Goal: Transaction & Acquisition: Subscribe to service/newsletter

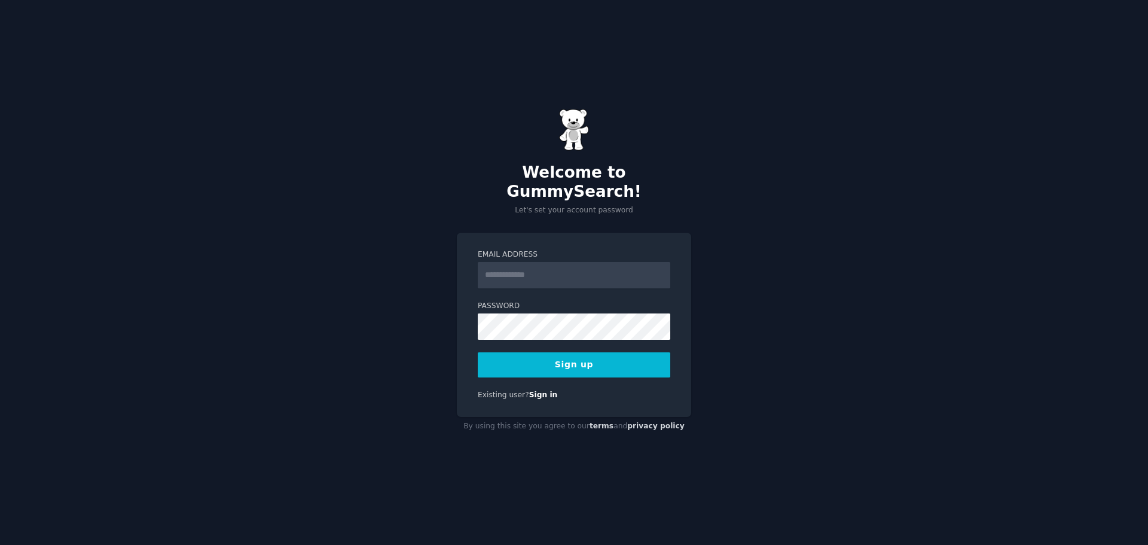
type input "**********"
click at [796, 396] on div "**********" at bounding box center [574, 272] width 1148 height 545
click at [539, 357] on button "Sign up" at bounding box center [574, 364] width 192 height 25
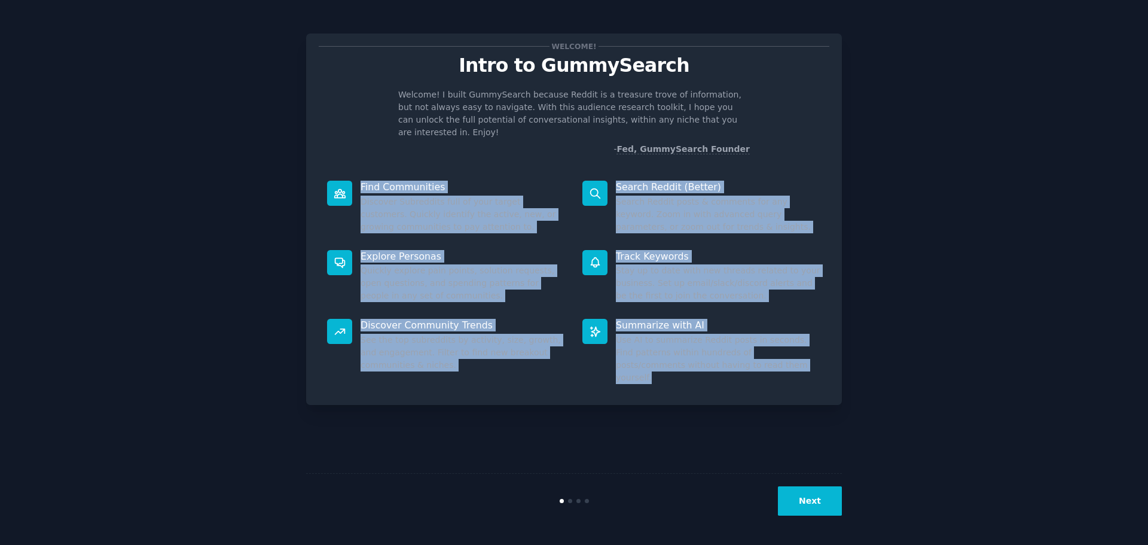
drag, startPoint x: 360, startPoint y: 170, endPoint x: 762, endPoint y: 363, distance: 445.9
click at [762, 363] on div "Find Communities Discover Subreddits full of your target customers. Quickly ide…" at bounding box center [574, 282] width 510 height 220
copy div "Find Communities Discover Subreddits full of your target customers. Quickly ide…"
click at [496, 396] on div "Welcome! Intro to GummySearch Welcome! I built GummySearch because Reddit is a …" at bounding box center [574, 272] width 536 height 511
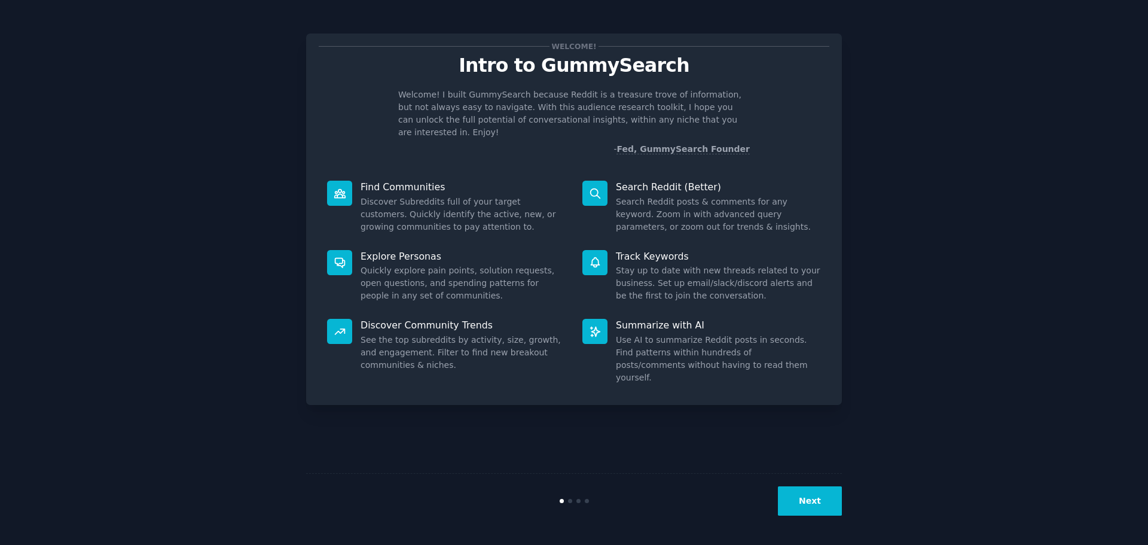
click at [811, 501] on button "Next" at bounding box center [810, 500] width 64 height 29
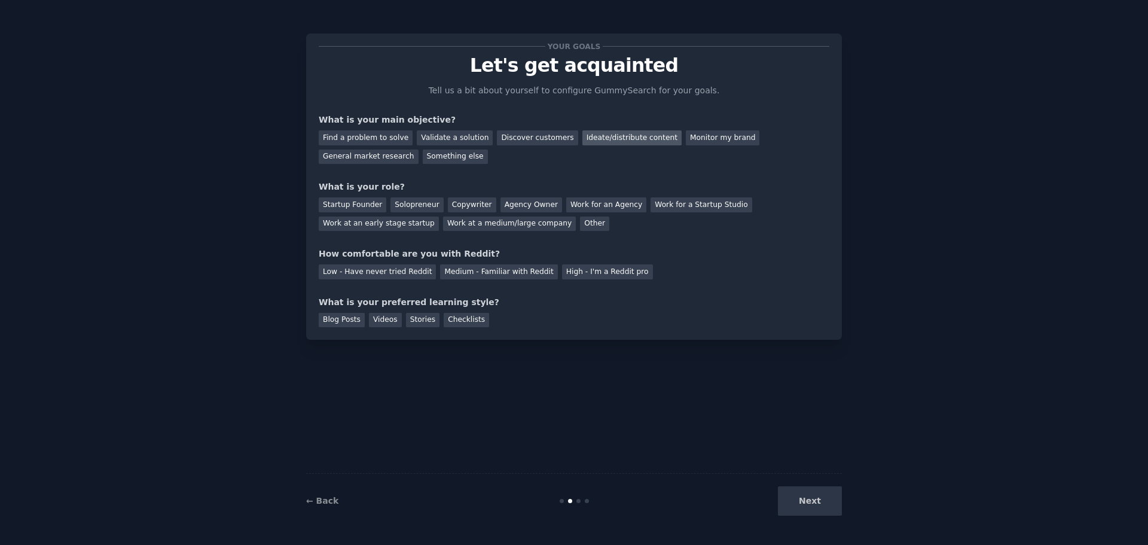
click at [582, 139] on div "Ideate/distribute content" at bounding box center [631, 137] width 99 height 15
click at [686, 139] on div "Monitor my brand" at bounding box center [723, 137] width 74 height 15
click at [606, 136] on div "Ideate/distribute content" at bounding box center [631, 137] width 99 height 15
click at [580, 222] on div "Other" at bounding box center [594, 223] width 29 height 15
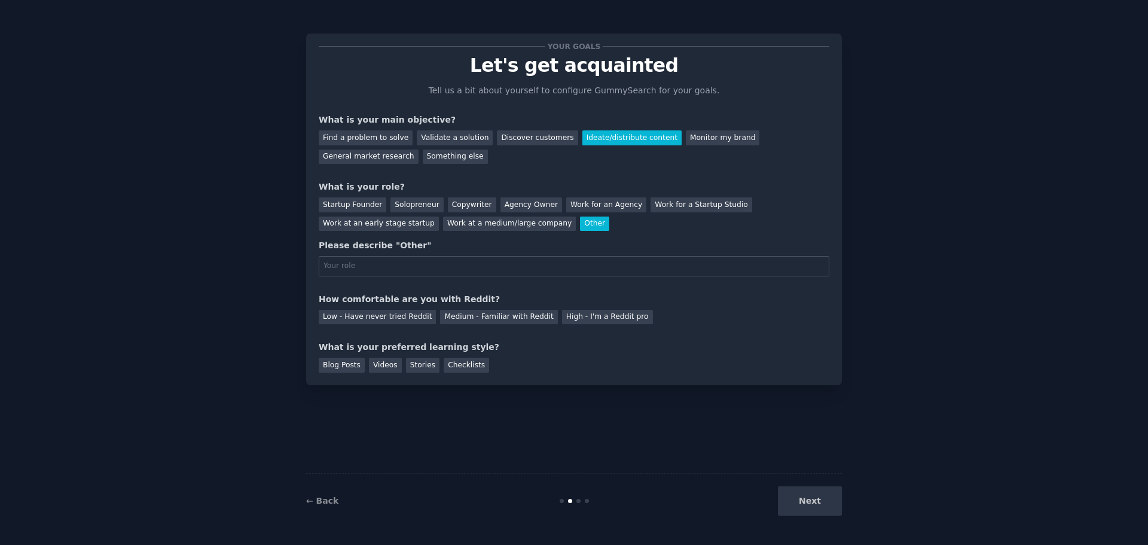
click at [404, 263] on input "text" at bounding box center [574, 266] width 510 height 20
type input "Chief Revenue Officer - eCommerce"
click at [516, 316] on div "Medium - Familiar with Reddit" at bounding box center [498, 317] width 117 height 15
click at [377, 365] on div "Videos" at bounding box center [385, 364] width 33 height 15
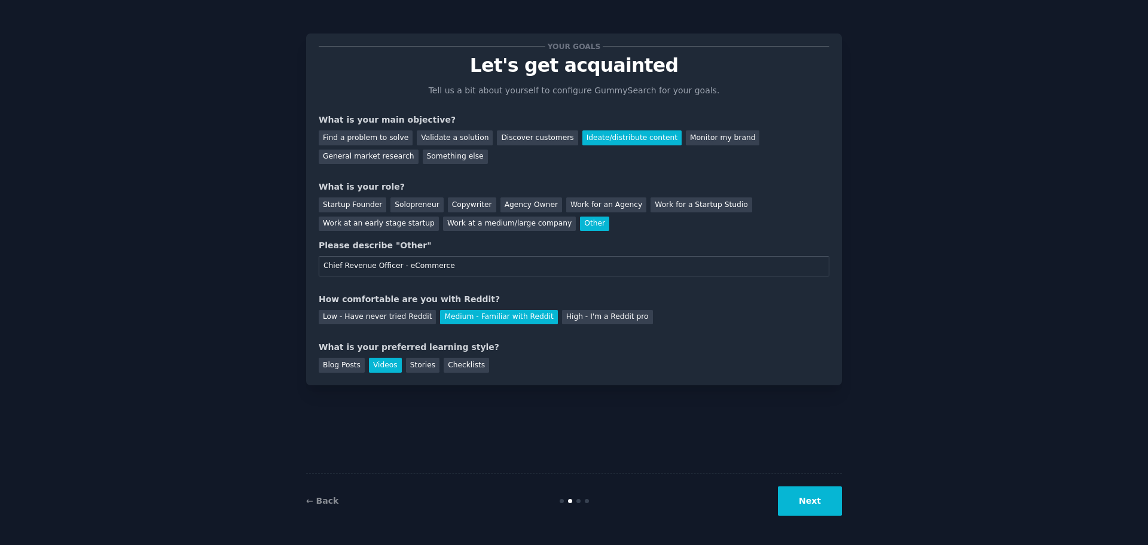
click at [810, 498] on button "Next" at bounding box center [810, 500] width 64 height 29
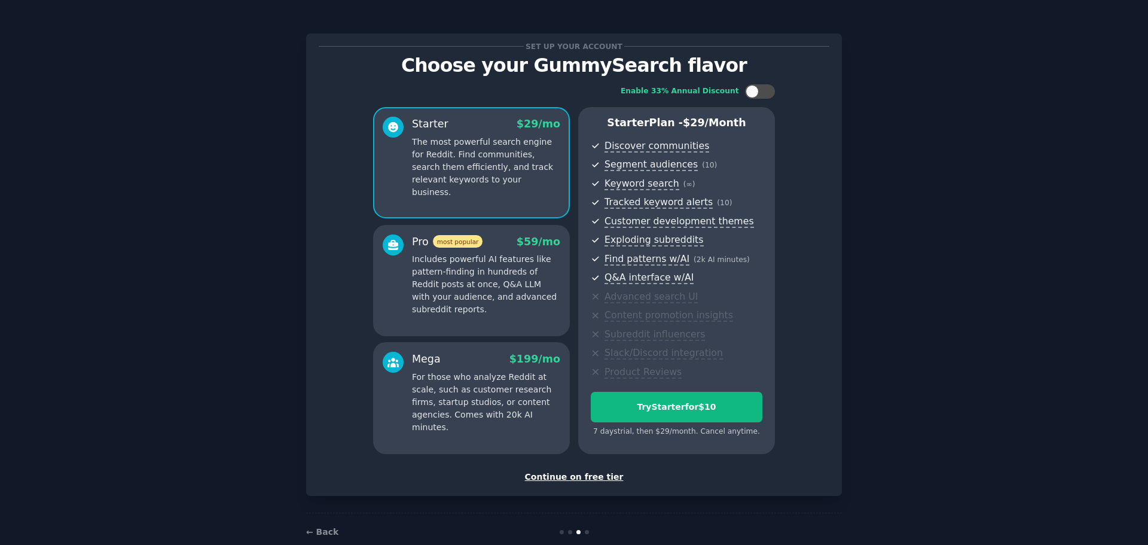
click at [592, 478] on div "Continue on free tier" at bounding box center [574, 476] width 510 height 13
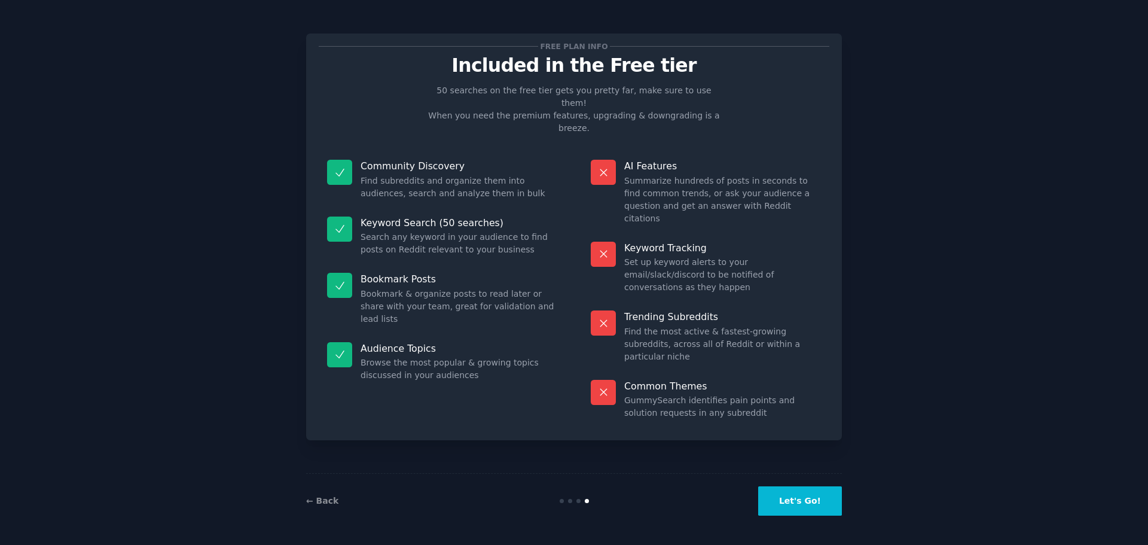
click at [825, 496] on button "Let's Go!" at bounding box center [800, 500] width 84 height 29
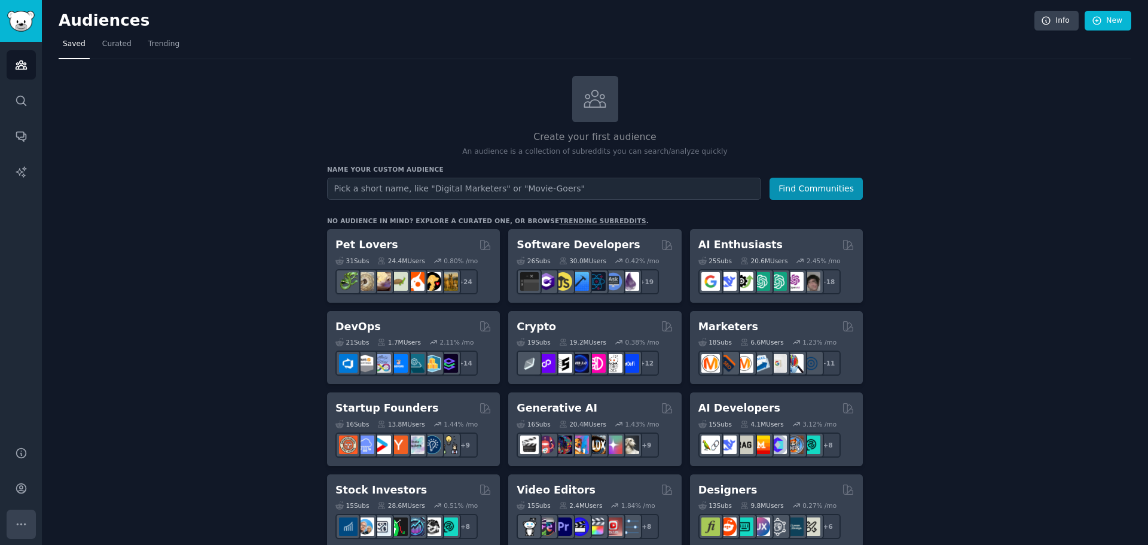
click at [15, 524] on icon "Sidebar" at bounding box center [21, 524] width 13 height 13
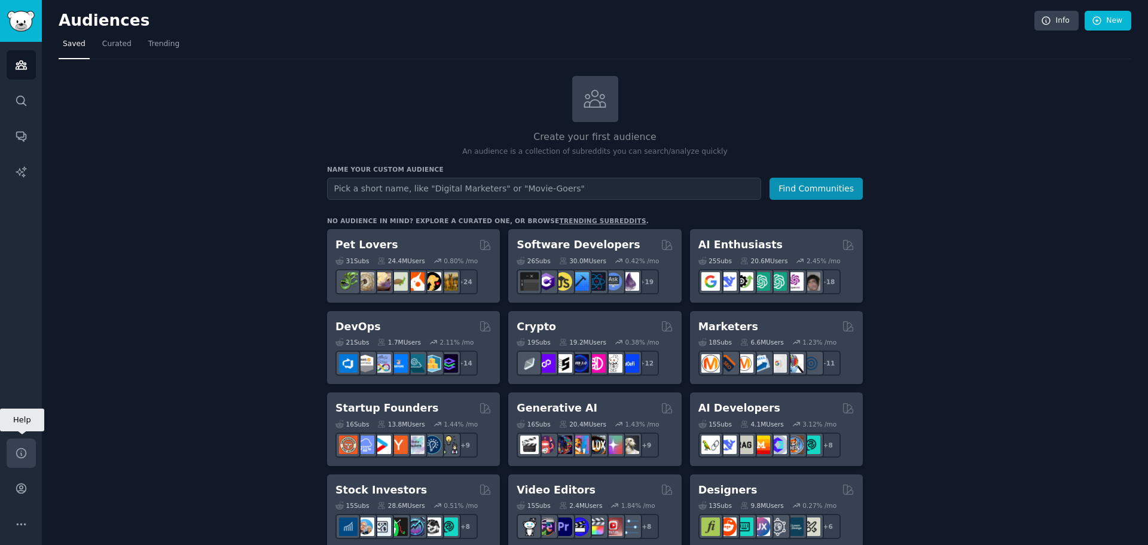
click at [26, 451] on icon "Sidebar" at bounding box center [21, 453] width 10 height 10
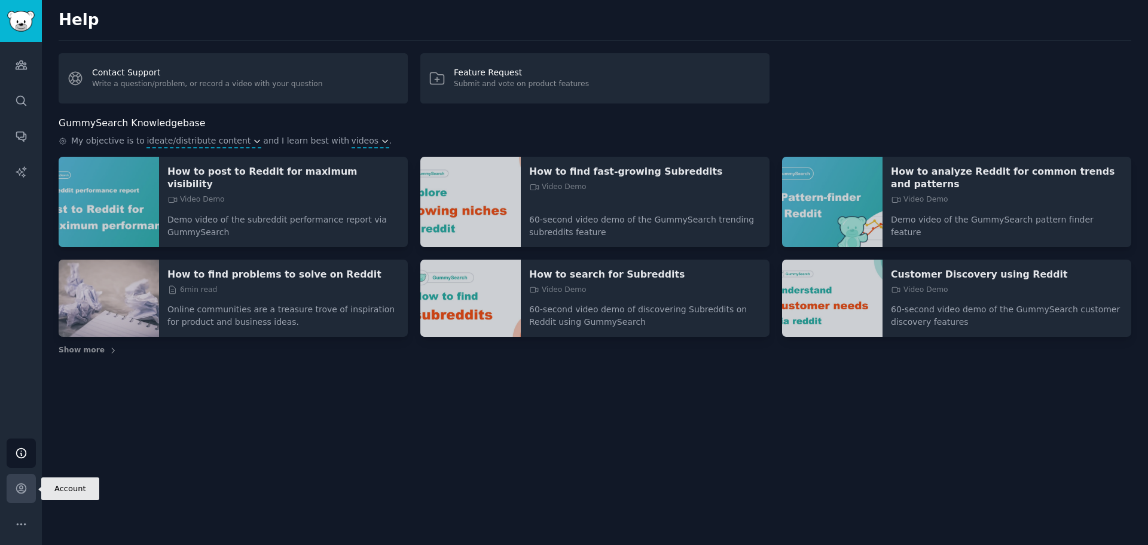
click at [20, 488] on icon "Sidebar" at bounding box center [21, 488] width 13 height 13
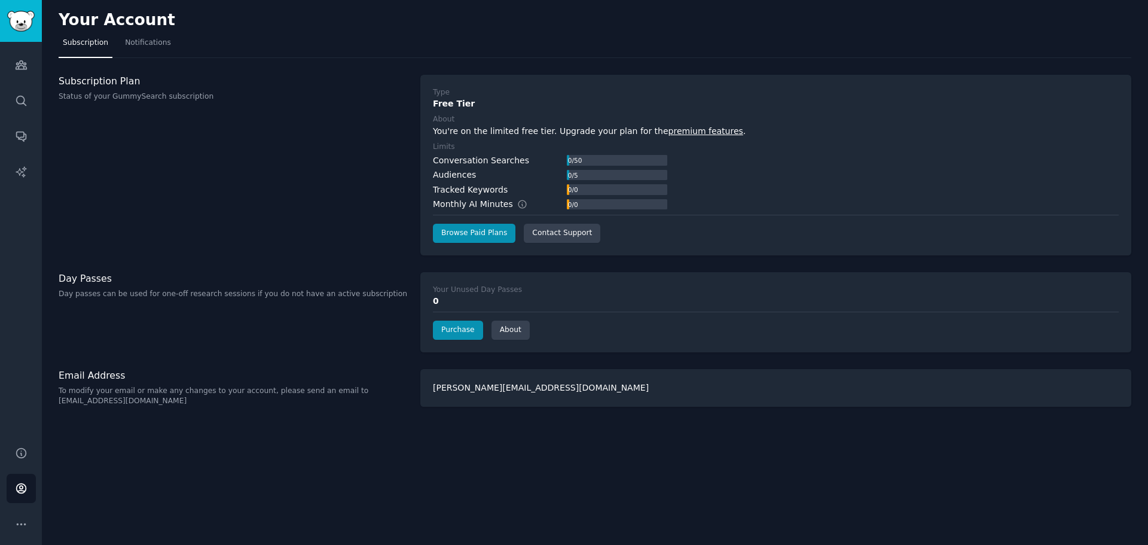
click at [123, 94] on p "Status of your GummySearch subscription" at bounding box center [233, 96] width 349 height 11
click at [460, 234] on link "Browse Paid Plans" at bounding box center [474, 233] width 82 height 19
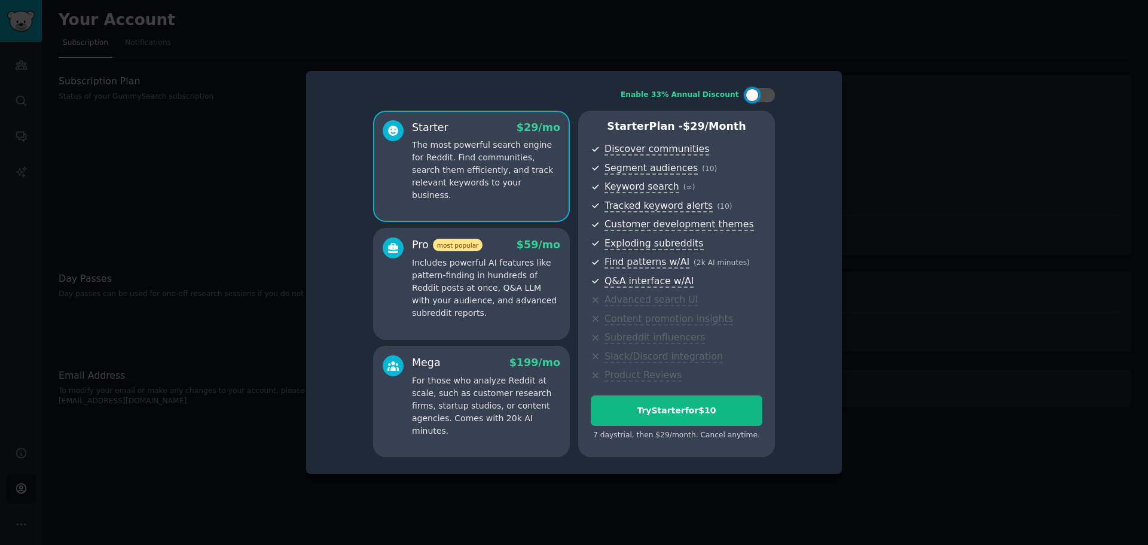
click at [498, 295] on p "Includes powerful AI features like pattern-finding in hundreds of Reddit posts …" at bounding box center [486, 287] width 148 height 63
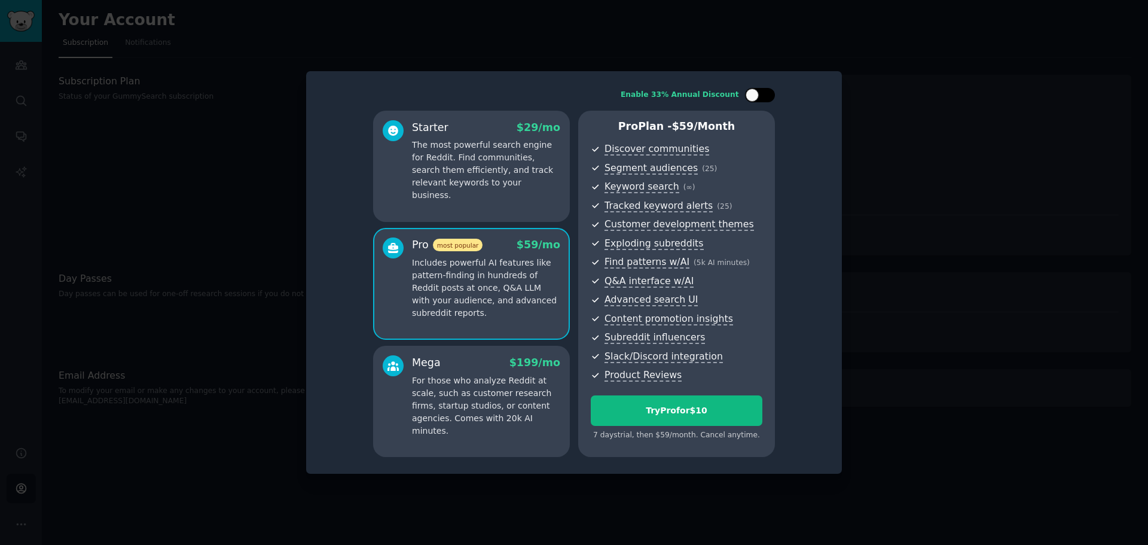
click at [761, 96] on div at bounding box center [760, 95] width 30 height 14
click at [756, 96] on div at bounding box center [754, 95] width 8 height 6
checkbox input "false"
click at [661, 419] on button "Try Pro for $10" at bounding box center [677, 410] width 172 height 30
